Goal: Information Seeking & Learning: Learn about a topic

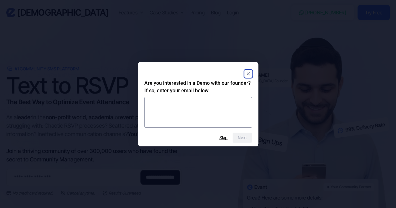
click at [247, 72] on rect "Close" at bounding box center [249, 74] width 8 height 8
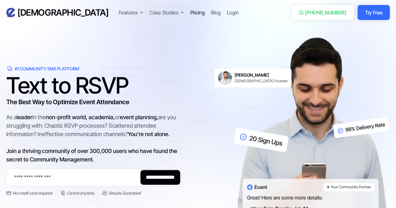
click at [190, 11] on div "Pricing" at bounding box center [197, 13] width 14 height 8
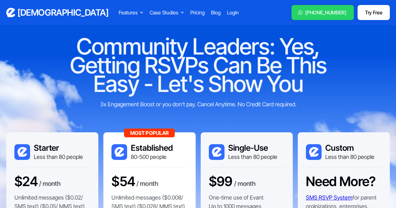
scroll to position [63, 0]
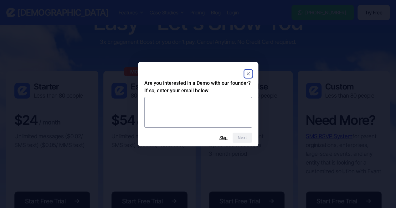
click at [252, 77] on div at bounding box center [198, 73] width 108 height 11
click at [248, 72] on rect "Close" at bounding box center [249, 74] width 8 height 8
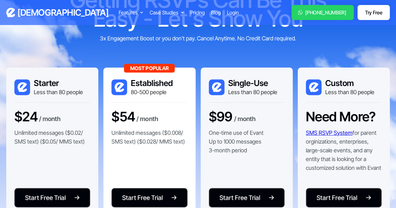
scroll to position [0, 0]
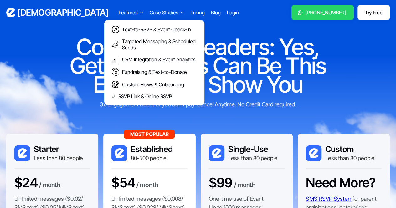
click at [118, 13] on div "Features" at bounding box center [127, 13] width 19 height 8
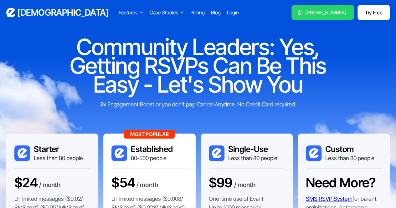
click at [118, 13] on div "Features" at bounding box center [127, 13] width 19 height 8
click at [200, 11] on div "Features Text-to-RSVP & Event Check-In Targeted Messaging & Scheduled Sends CRM…" at bounding box center [199, 12] width 163 height 9
